Goal: Task Accomplishment & Management: Use online tool/utility

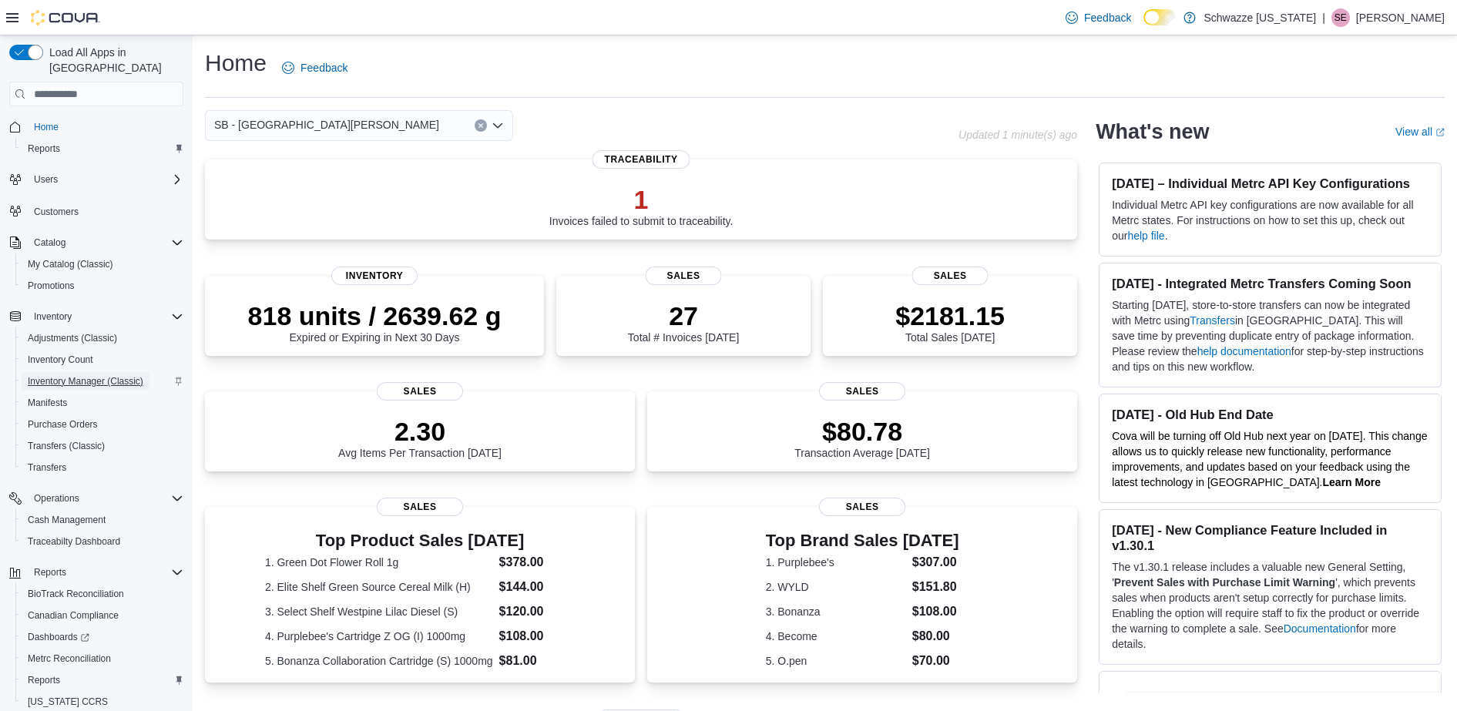
click at [104, 375] on span "Inventory Manager (Classic)" at bounding box center [86, 381] width 116 height 12
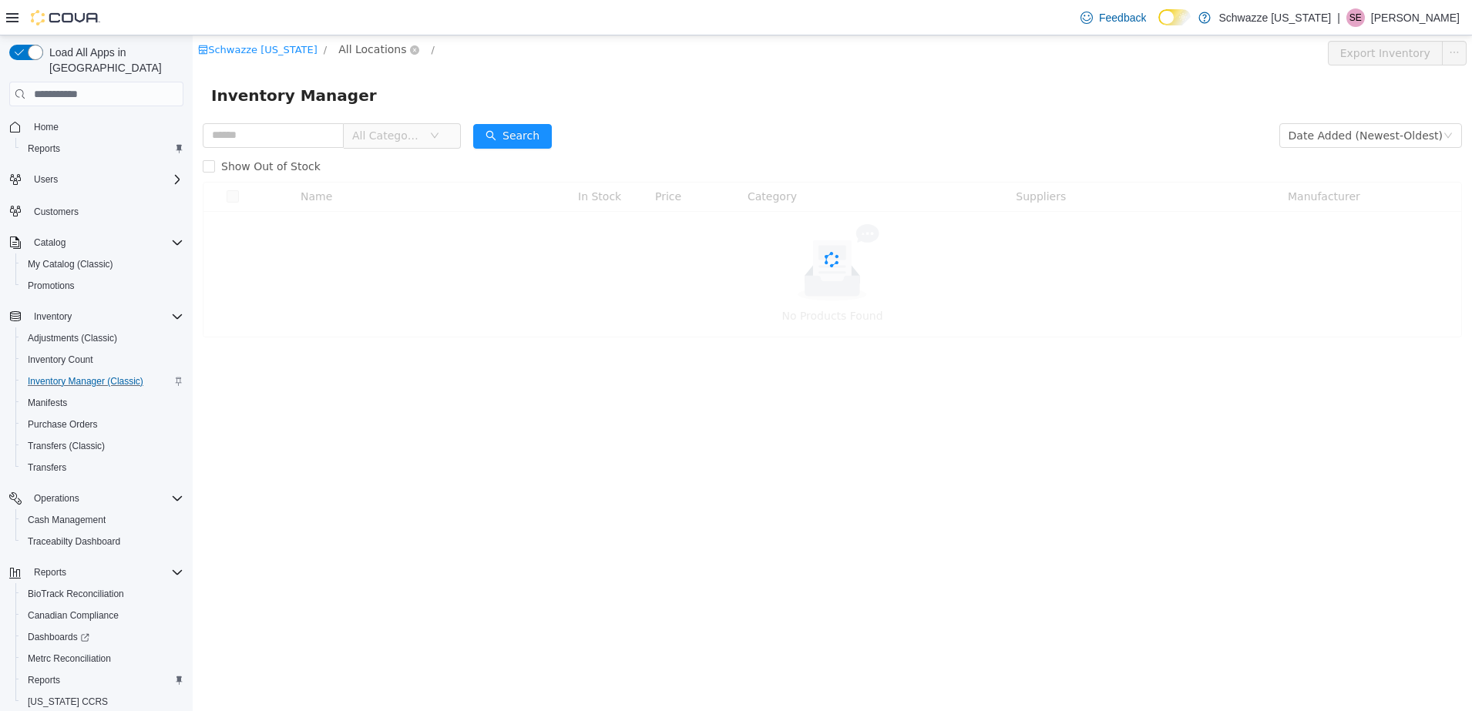
click at [339, 45] on span "All Locations" at bounding box center [372, 49] width 68 height 17
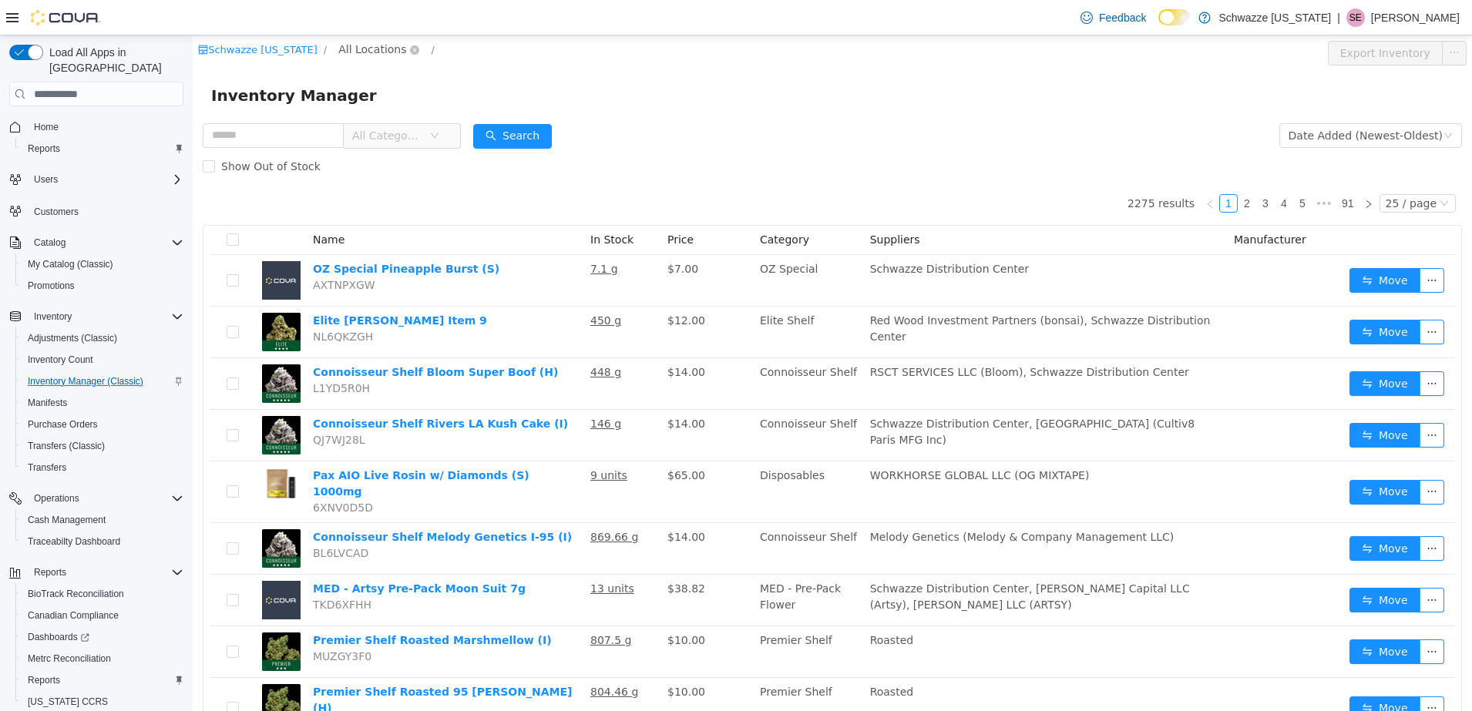
click at [338, 46] on span "All Locations" at bounding box center [372, 49] width 68 height 17
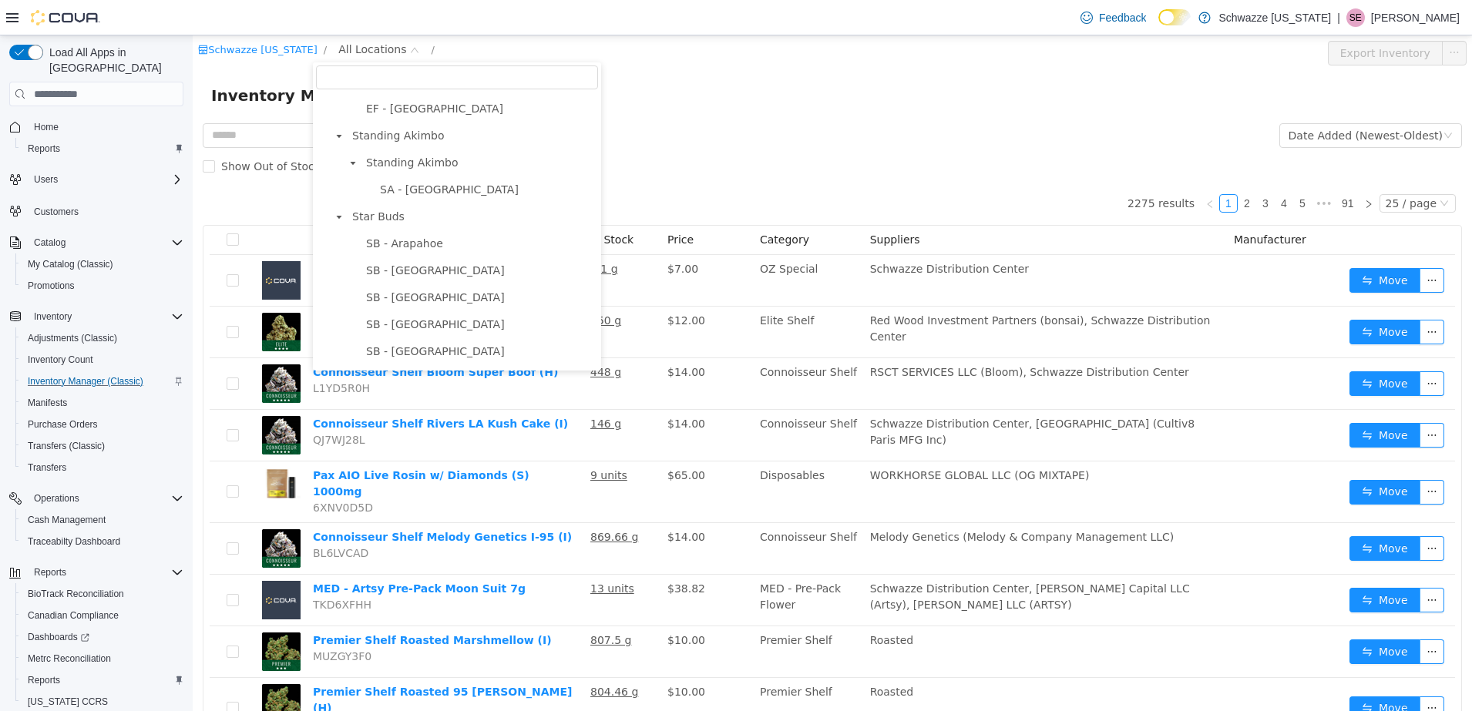
scroll to position [289, 0]
click at [419, 331] on span "SB - [GEOGRAPHIC_DATA][PERSON_NAME]" at bounding box center [480, 329] width 228 height 12
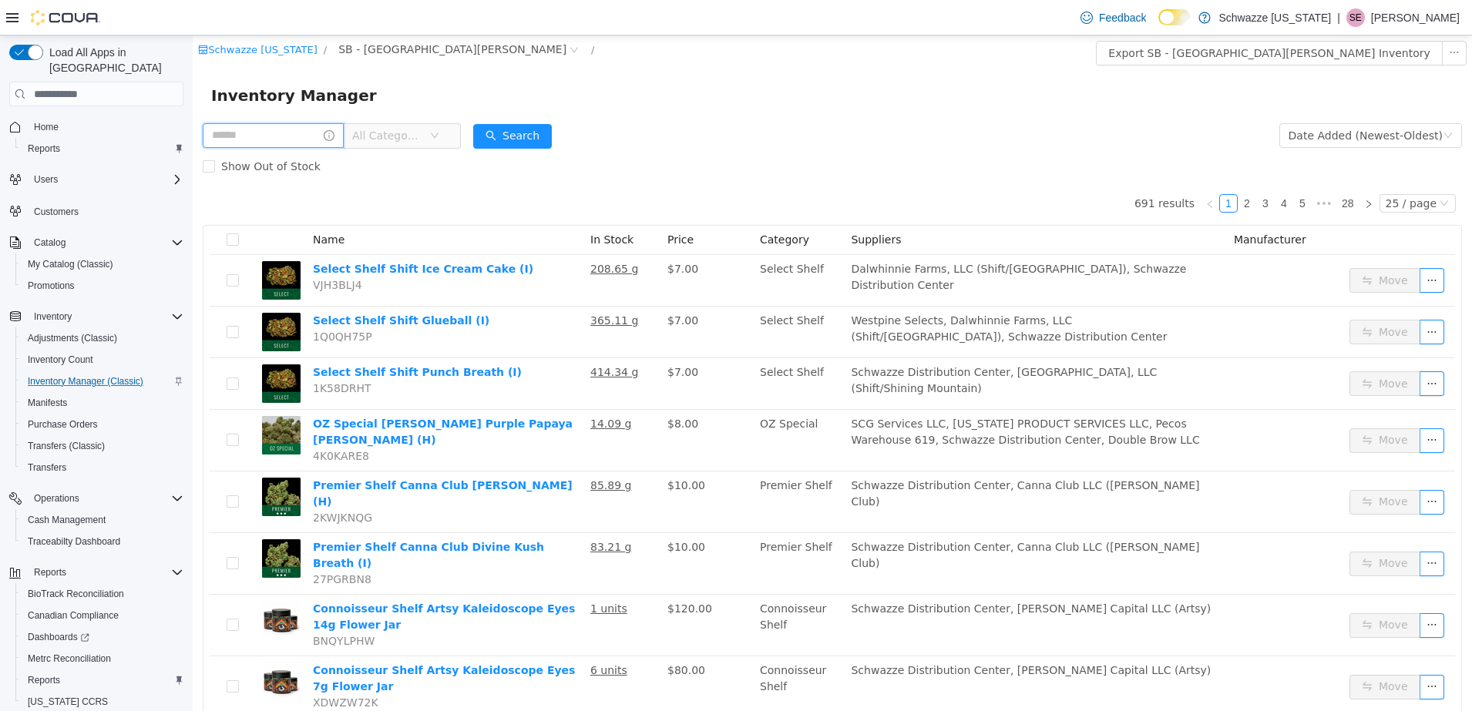
click at [284, 135] on input "text" at bounding box center [273, 135] width 141 height 25
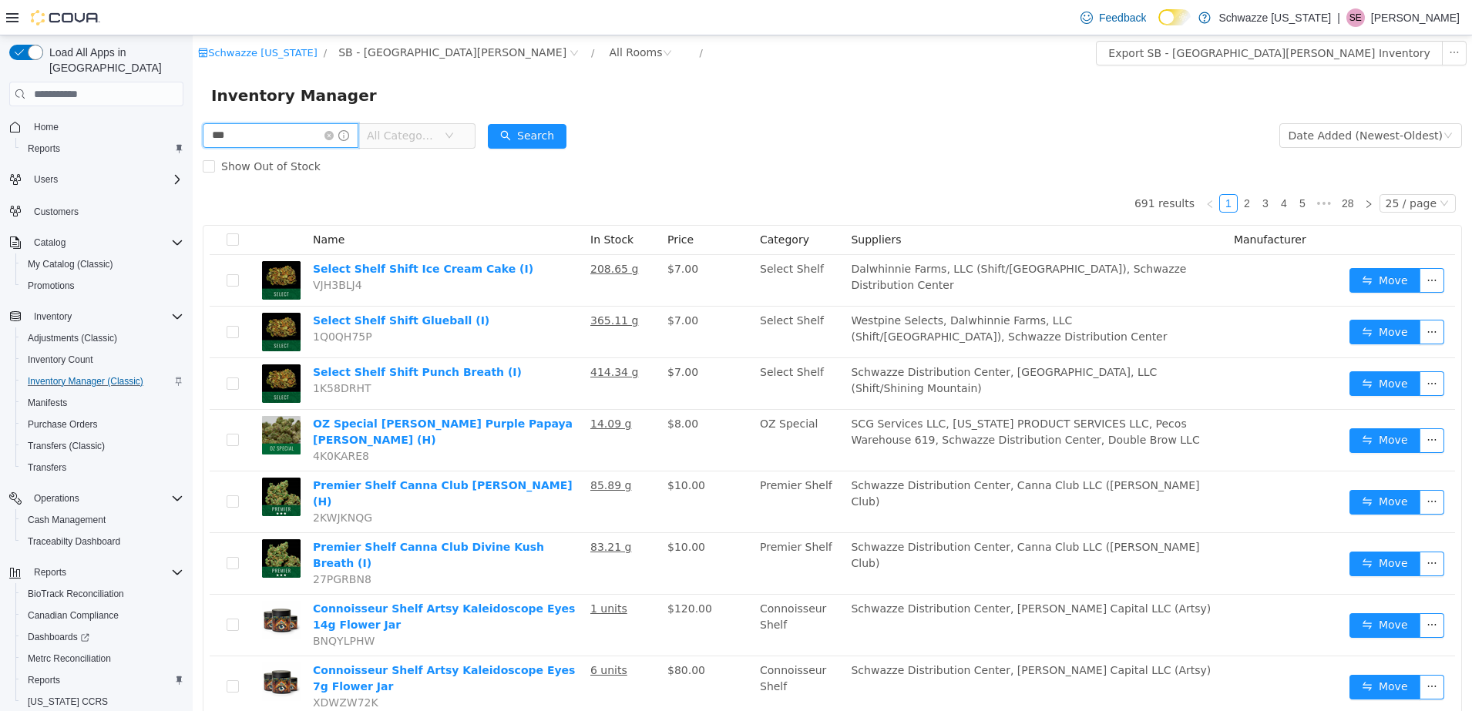
type input "***"
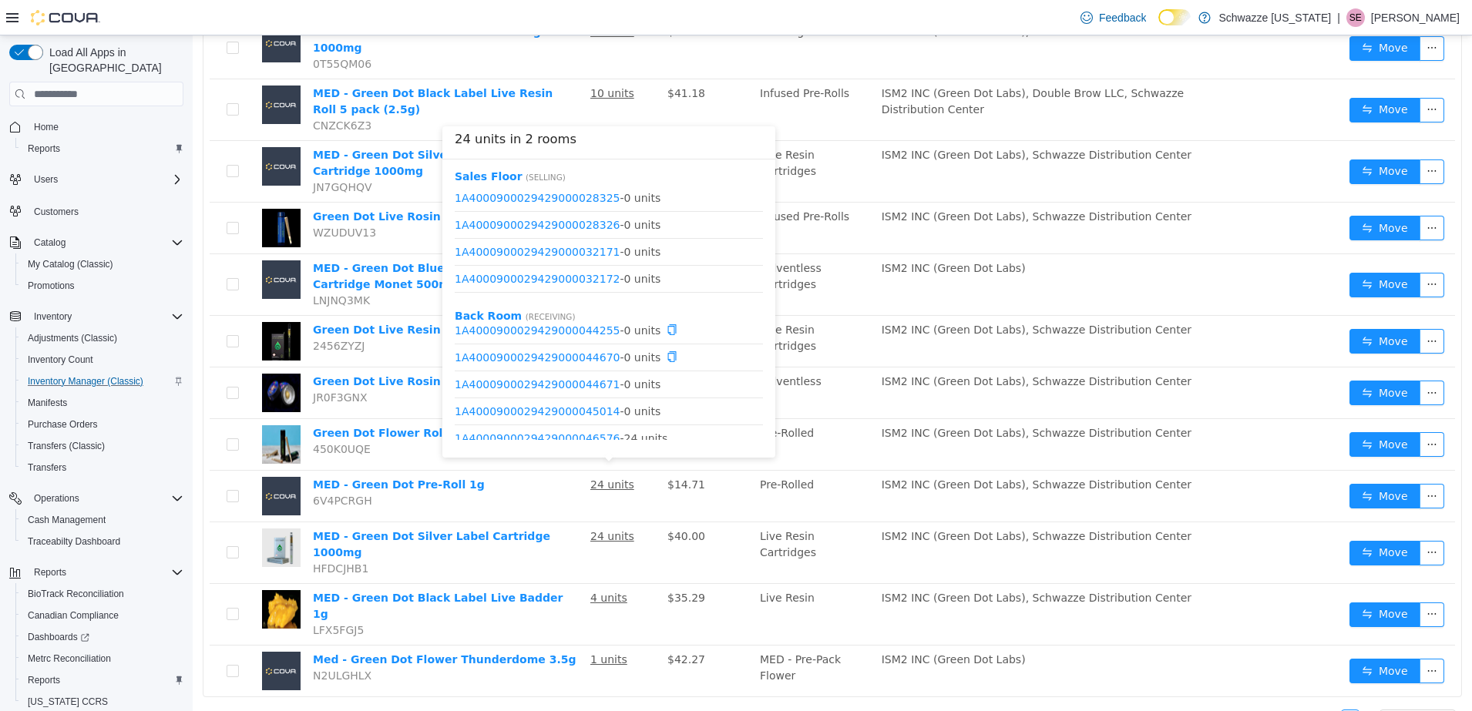
scroll to position [424, 0]
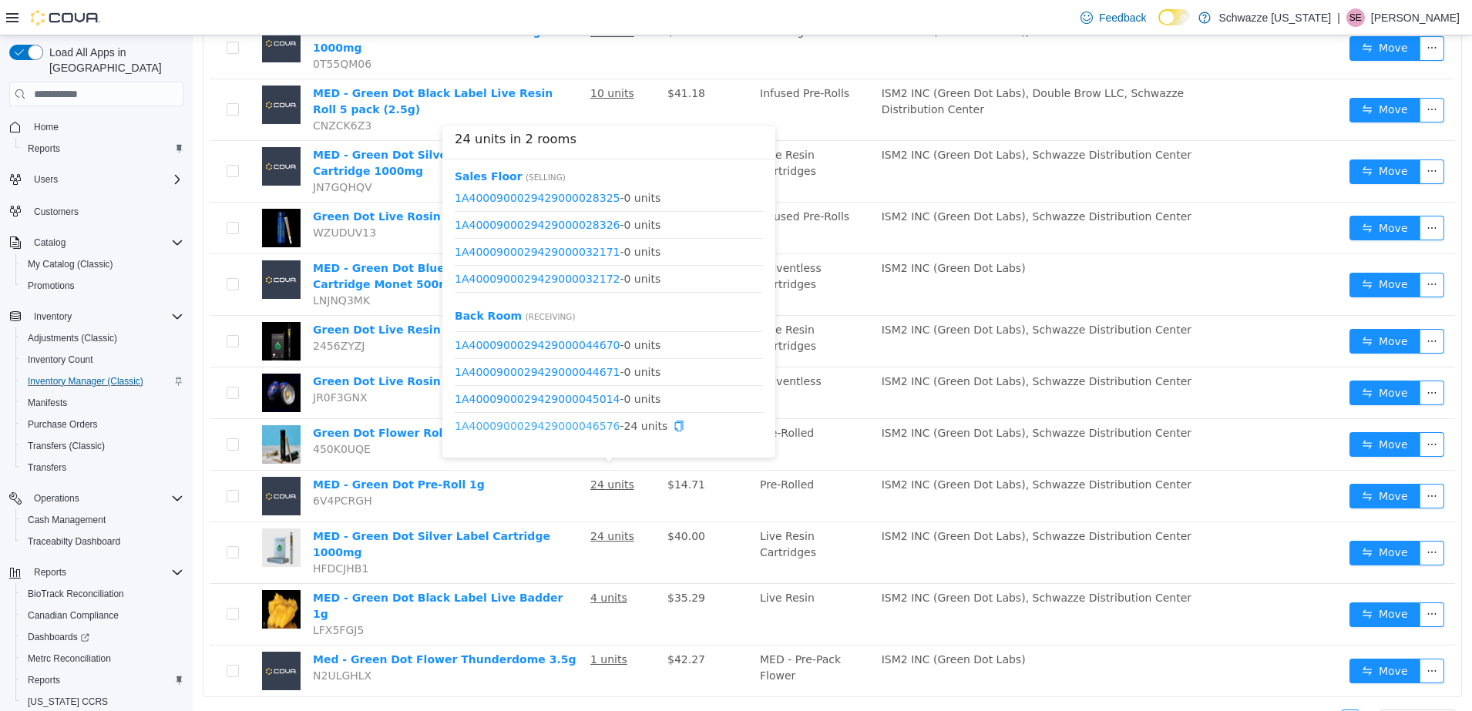
click at [570, 426] on link "1A4000900029429000046576" at bounding box center [537, 426] width 165 height 12
